Goal: Information Seeking & Learning: Learn about a topic

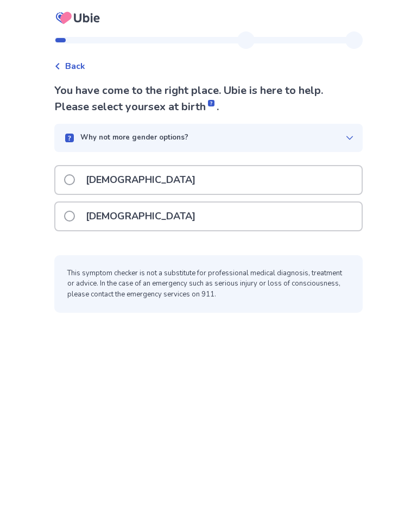
click at [75, 180] on span at bounding box center [69, 179] width 11 height 11
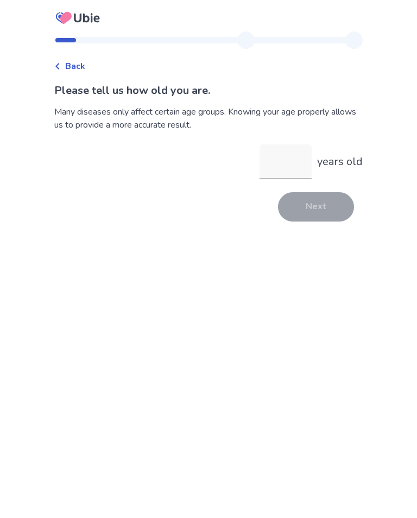
click at [278, 164] on input "years old" at bounding box center [285, 161] width 52 height 35
type input "**"
click at [317, 216] on button "Next" at bounding box center [316, 206] width 76 height 29
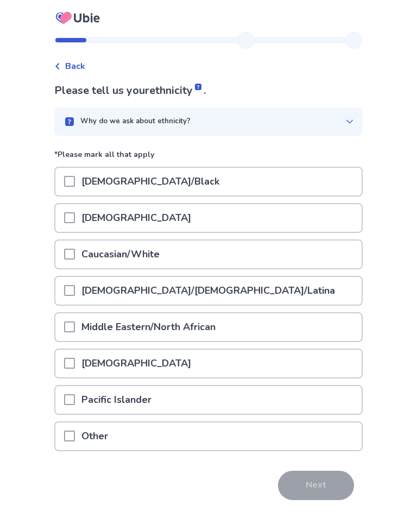
click at [88, 250] on p "Caucasian/White" at bounding box center [120, 254] width 91 height 28
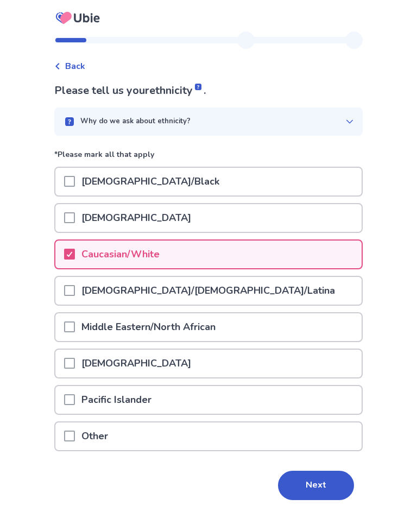
click at [321, 493] on button "Next" at bounding box center [316, 485] width 76 height 29
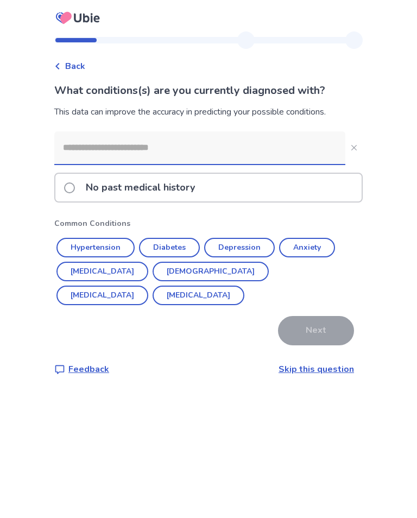
click at [75, 188] on span at bounding box center [69, 187] width 11 height 11
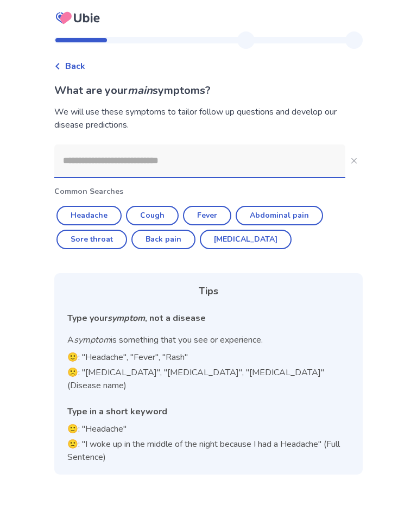
click at [96, 215] on button "Headache" at bounding box center [88, 216] width 65 height 20
type input "********"
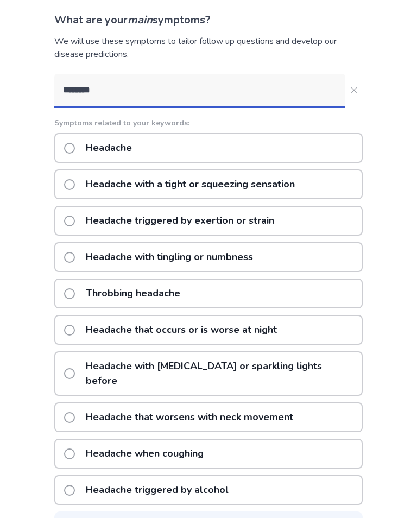
scroll to position [81, 0]
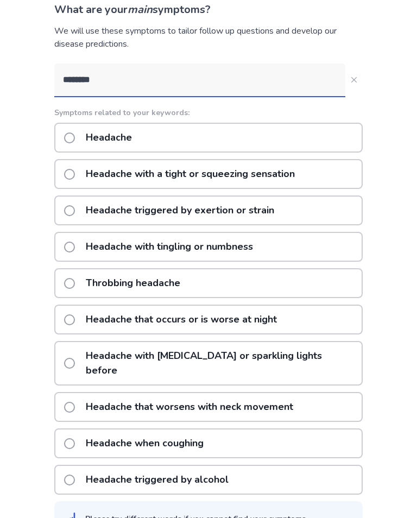
click at [74, 131] on label "Headache" at bounding box center [101, 138] width 74 height 28
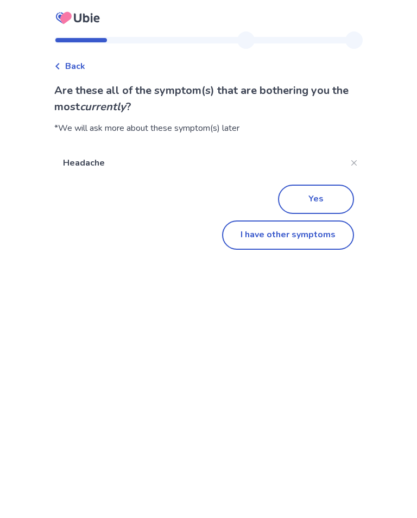
click at [305, 236] on button "I have other symptoms" at bounding box center [288, 234] width 132 height 29
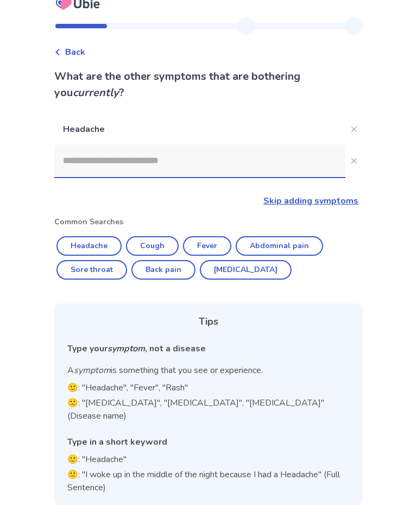
click at [108, 167] on input at bounding box center [199, 160] width 291 height 33
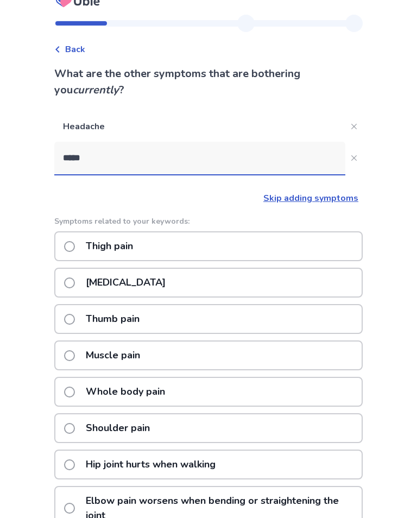
type input "*****"
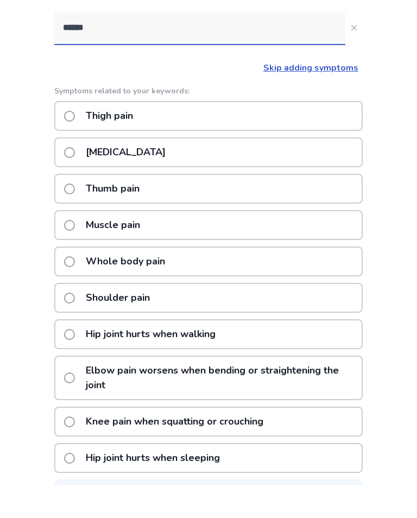
scroll to position [114, 0]
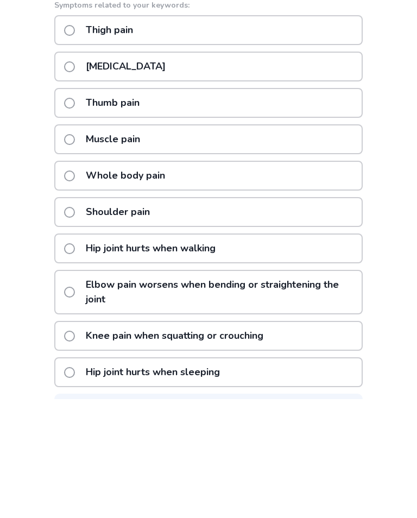
click at [74, 281] on label "Whole body pain" at bounding box center [117, 295] width 107 height 28
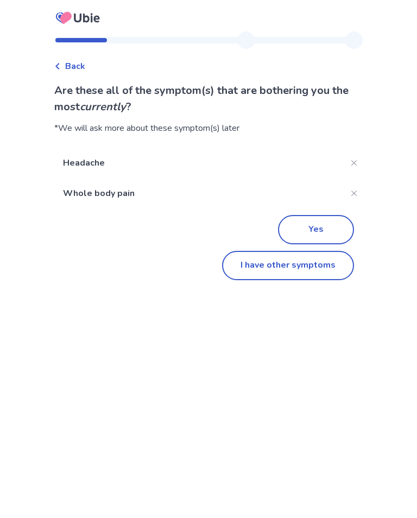
click at [320, 266] on button "I have other symptoms" at bounding box center [288, 265] width 132 height 29
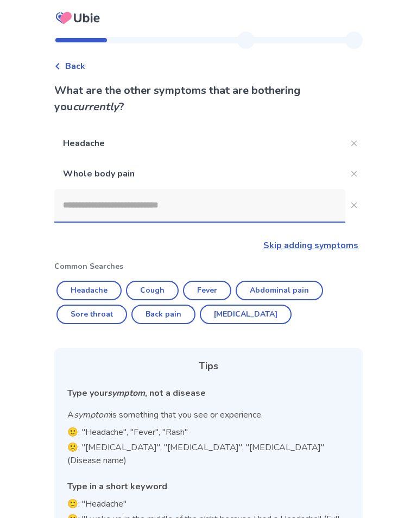
scroll to position [31, 0]
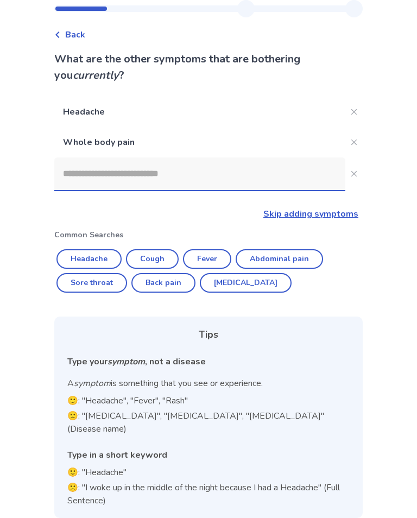
click at [155, 183] on input at bounding box center [199, 173] width 291 height 33
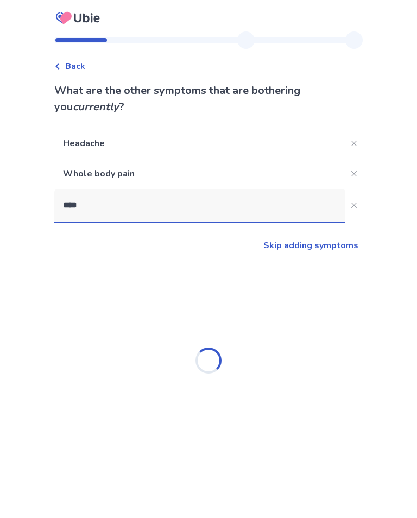
type input "*****"
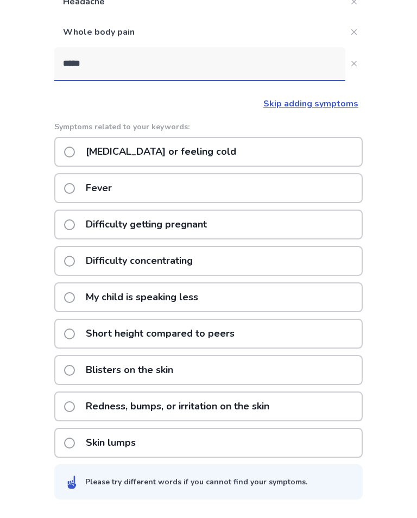
scroll to position [136, 0]
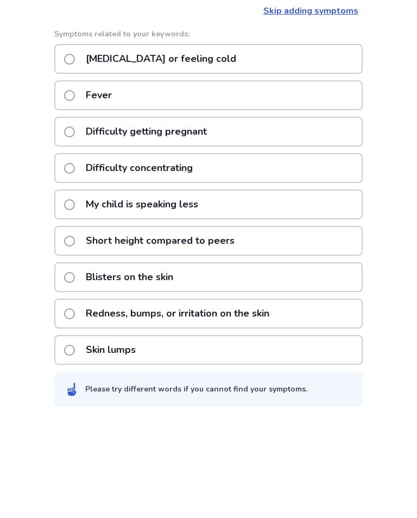
click at [75, 188] on span at bounding box center [69, 193] width 11 height 11
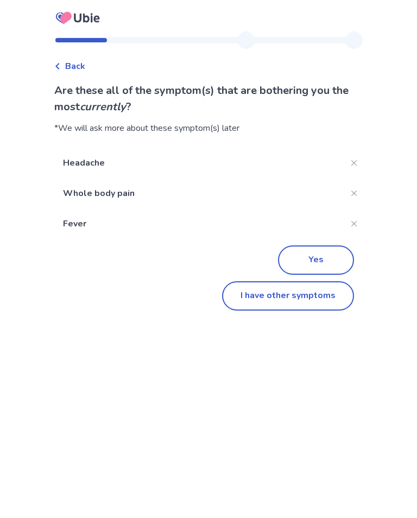
click at [320, 255] on button "Yes" at bounding box center [316, 259] width 76 height 29
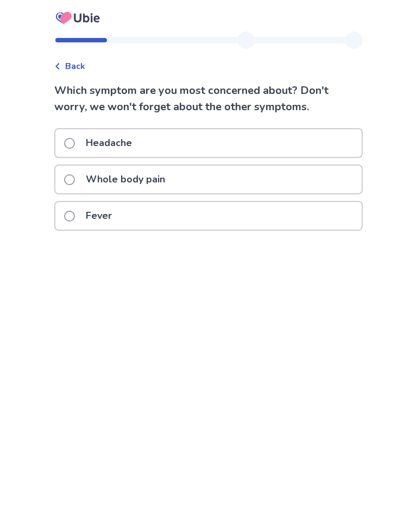
click at [75, 183] on span at bounding box center [69, 179] width 11 height 11
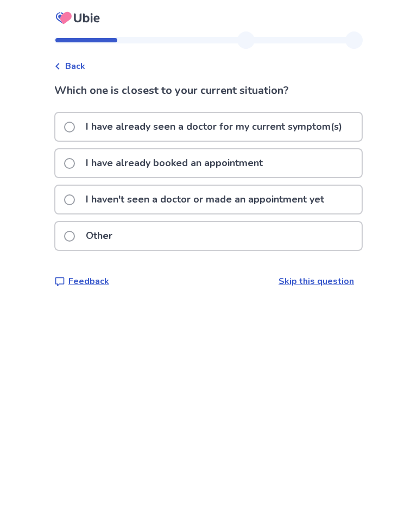
click at [75, 197] on span at bounding box center [69, 199] width 11 height 11
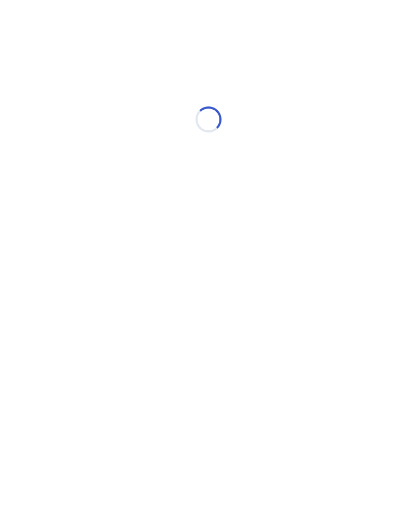
select select "*"
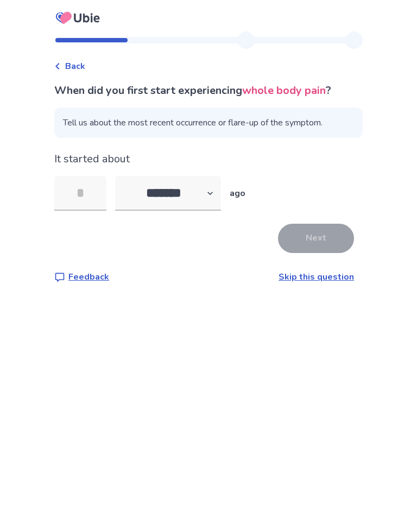
click at [92, 195] on input "tel" at bounding box center [80, 193] width 52 height 35
type input "*"
click at [315, 235] on button "Next" at bounding box center [316, 238] width 76 height 29
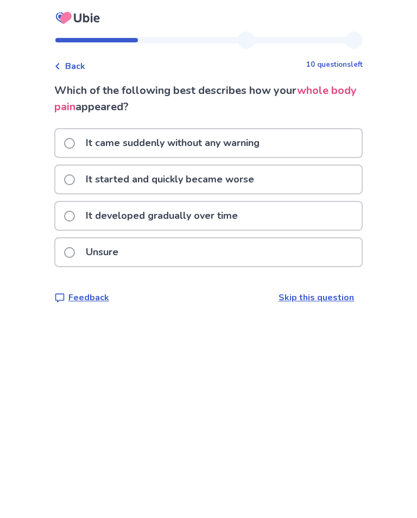
click at [75, 252] on span at bounding box center [69, 252] width 11 height 11
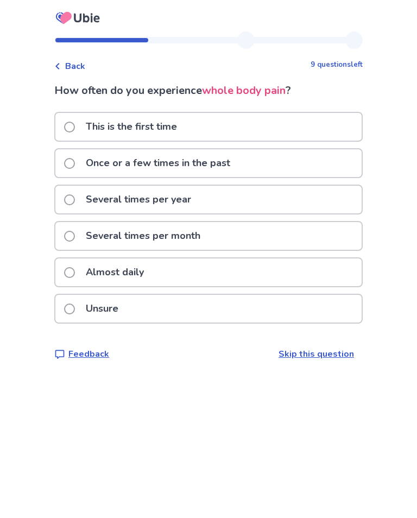
click at [81, 158] on label "Once or a few times in the past" at bounding box center [150, 163] width 173 height 28
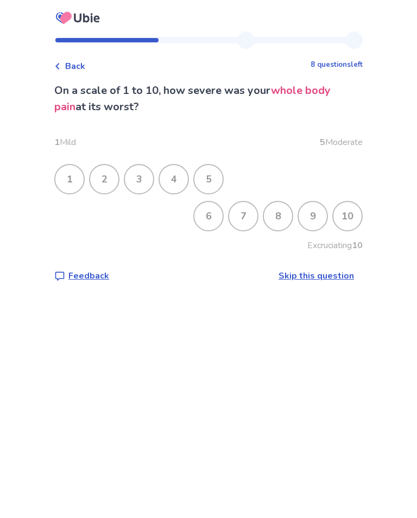
click at [200, 213] on div "6" at bounding box center [208, 216] width 28 height 28
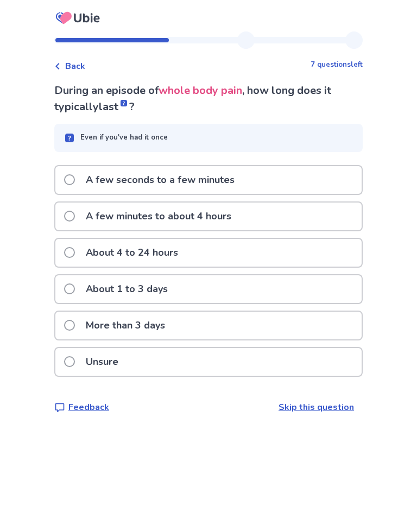
click at [81, 286] on label "About 1 to 3 days" at bounding box center [119, 289] width 110 height 28
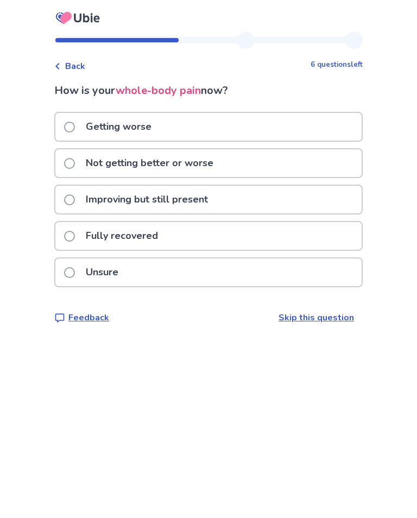
click at [75, 195] on span at bounding box center [69, 199] width 11 height 11
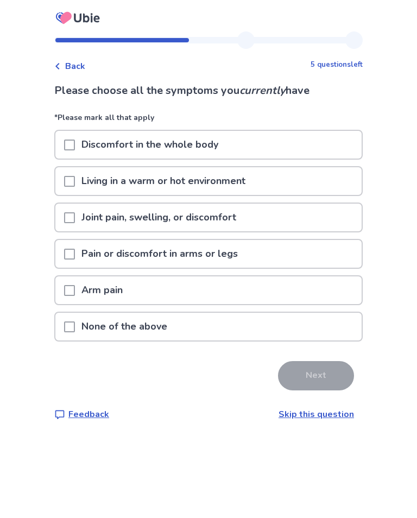
click at [75, 142] on span at bounding box center [69, 144] width 11 height 11
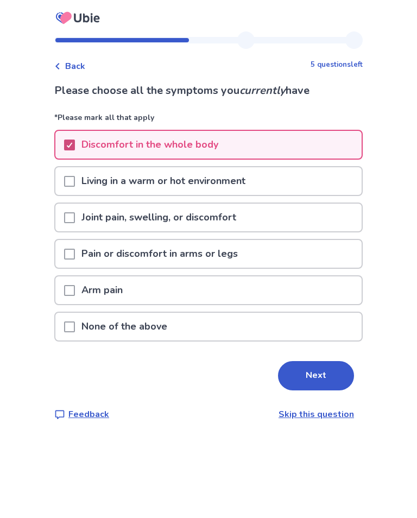
click at [327, 371] on button "Next" at bounding box center [316, 375] width 76 height 29
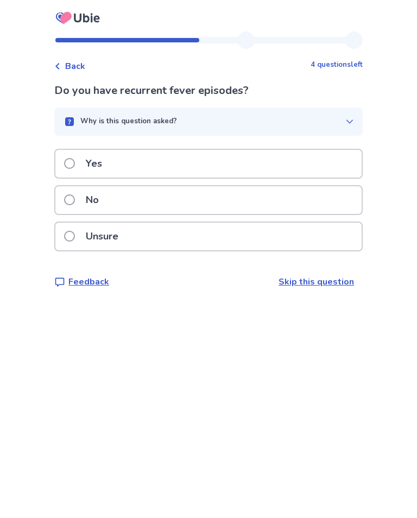
click at [88, 194] on p "No" at bounding box center [92, 200] width 26 height 28
click at [83, 161] on label "Yes" at bounding box center [86, 164] width 45 height 28
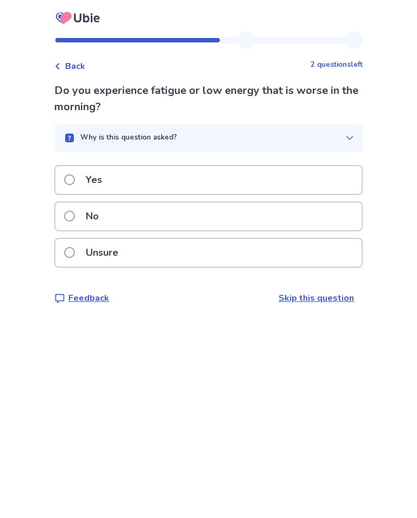
click at [75, 255] on span at bounding box center [69, 252] width 11 height 11
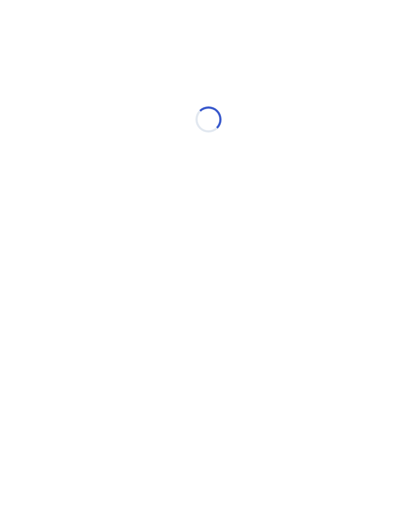
select select "*"
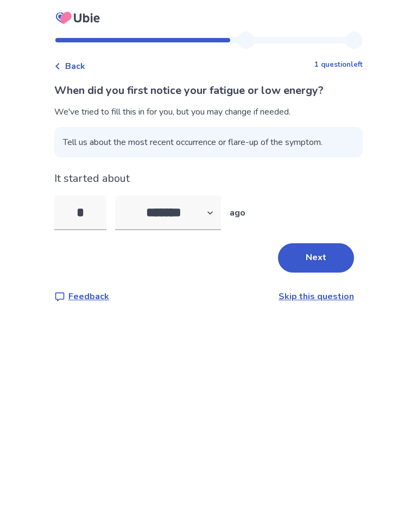
click at [309, 252] on button "Next" at bounding box center [316, 257] width 76 height 29
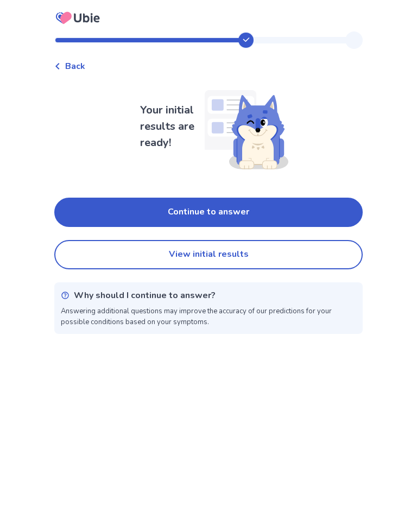
click at [294, 213] on button "Continue to answer" at bounding box center [208, 212] width 308 height 29
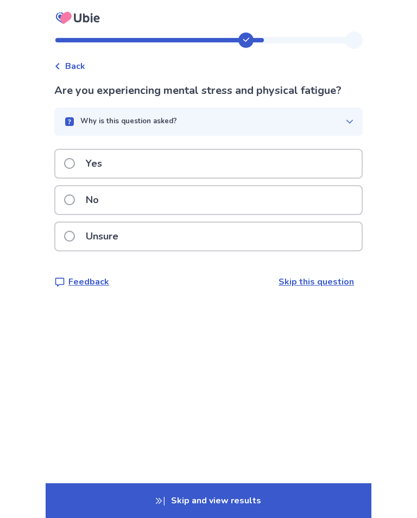
click at [84, 235] on label "Unsure" at bounding box center [94, 237] width 61 height 28
click at [96, 200] on p "No" at bounding box center [92, 200] width 26 height 28
click at [81, 163] on label "Yes" at bounding box center [86, 164] width 45 height 28
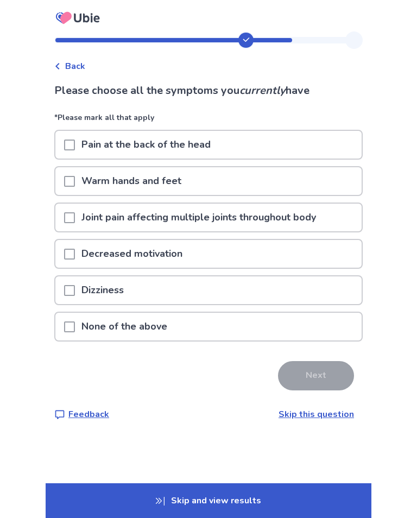
click at [75, 250] on span at bounding box center [69, 254] width 11 height 11
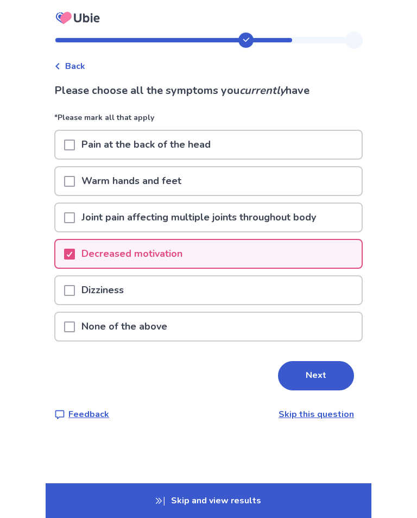
click at [75, 286] on span at bounding box center [69, 290] width 11 height 11
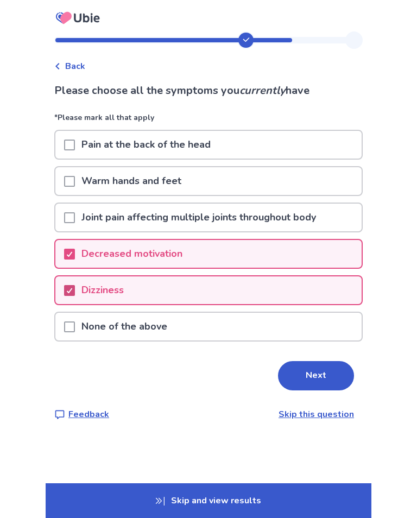
click at [321, 371] on button "Next" at bounding box center [316, 375] width 76 height 29
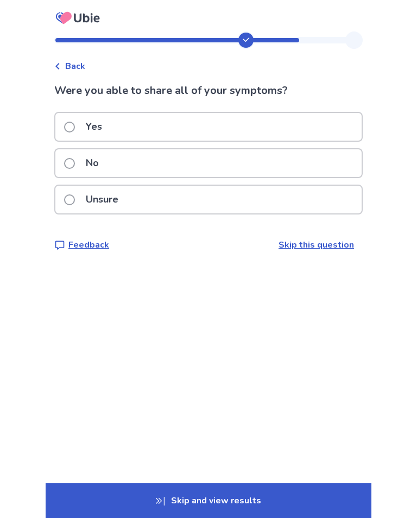
click at [75, 198] on span at bounding box center [69, 199] width 11 height 11
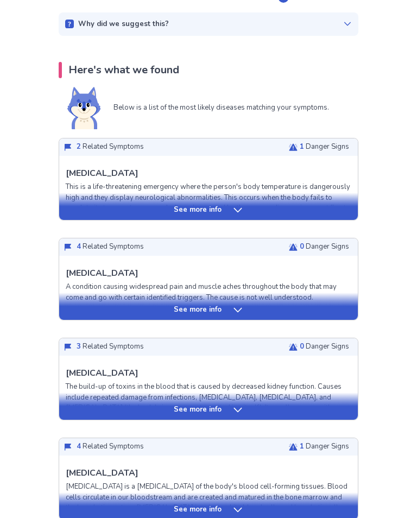
scroll to position [171, 0]
